Goal: Information Seeking & Learning: Learn about a topic

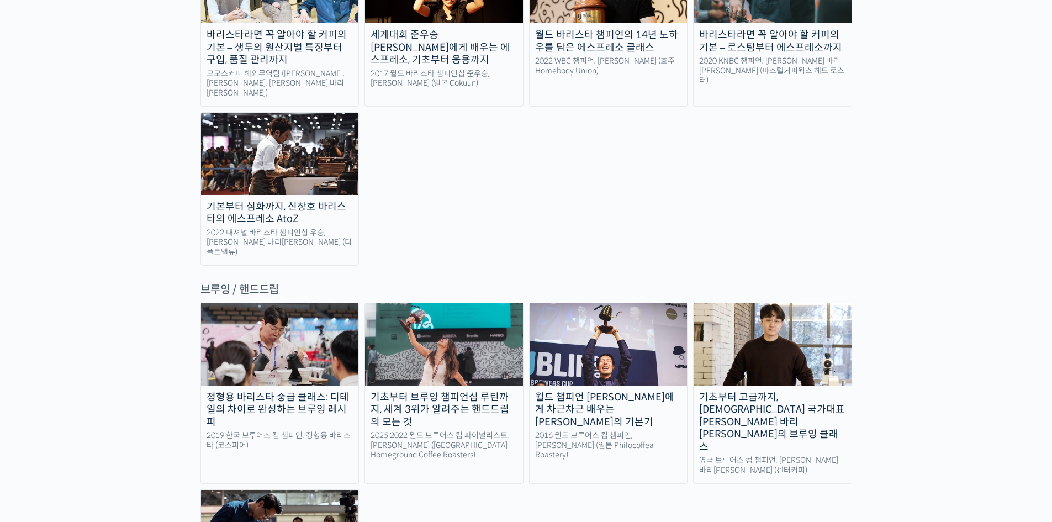
scroll to position [1711, 0]
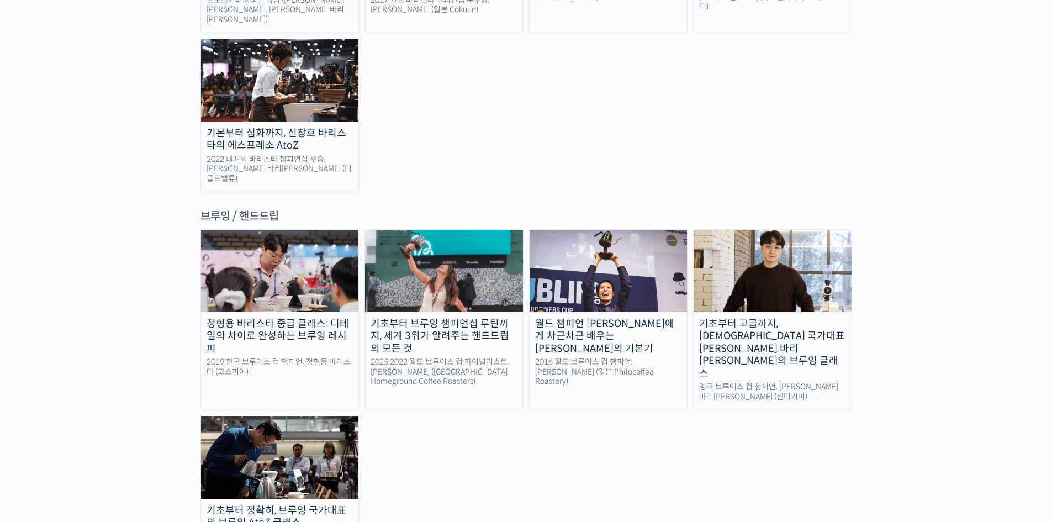
click at [278, 504] on div "기초부터 정확히, 브루잉 국가대표의 브루잉 AtoZ 클래스" at bounding box center [280, 516] width 158 height 25
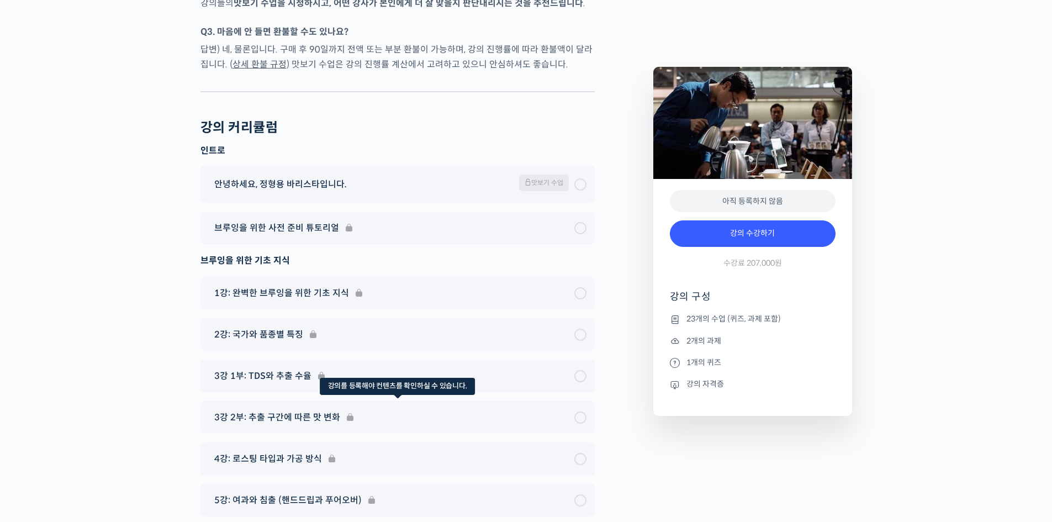
scroll to position [5963, 0]
